Goal: Information Seeking & Learning: Learn about a topic

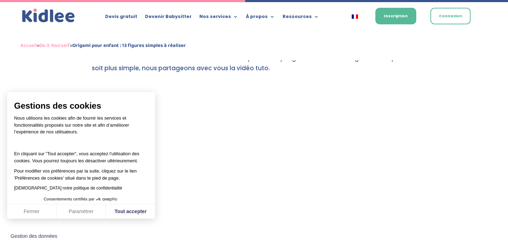
scroll to position [1538, 0]
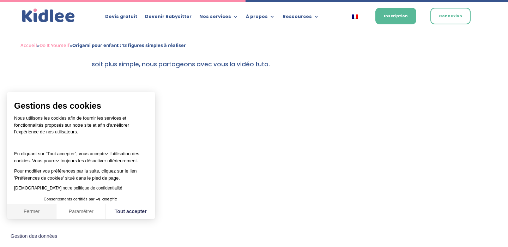
click at [35, 210] on button "Fermer" at bounding box center [31, 211] width 49 height 15
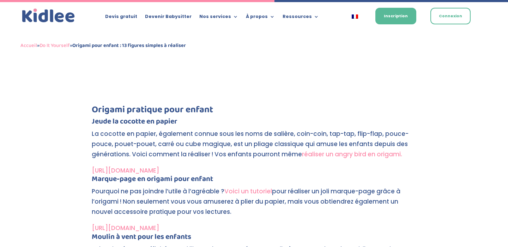
scroll to position [1683, 0]
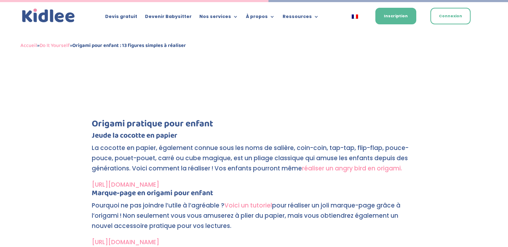
click at [151, 183] on link "[URL][DOMAIN_NAME]" at bounding box center [125, 184] width 67 height 8
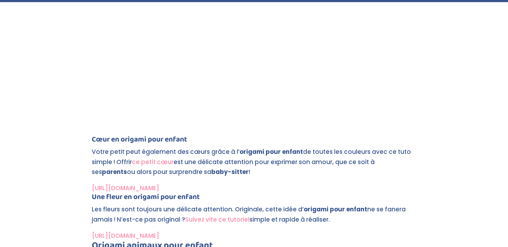
scroll to position [2200, 0]
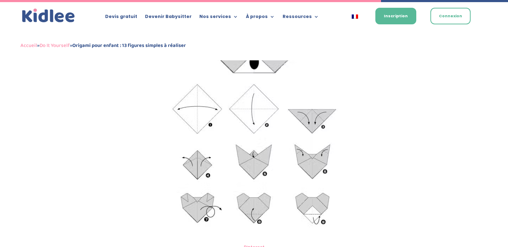
scroll to position [2368, 0]
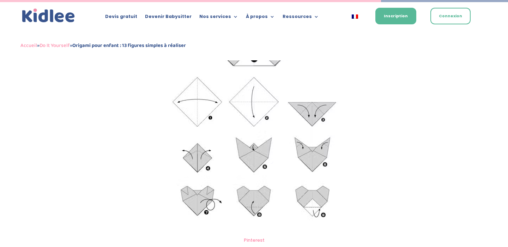
drag, startPoint x: 243, startPoint y: 139, endPoint x: 160, endPoint y: 1, distance: 161.3
